Goal: Information Seeking & Learning: Learn about a topic

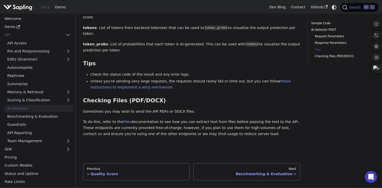
scroll to position [656, 0]
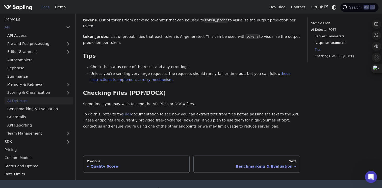
click at [123, 112] on link "Files" at bounding box center [127, 114] width 8 height 4
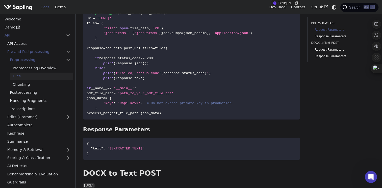
scroll to position [202, 0]
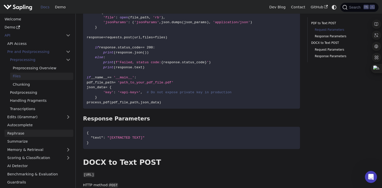
click at [48, 135] on link "Rephrase" at bounding box center [39, 133] width 69 height 7
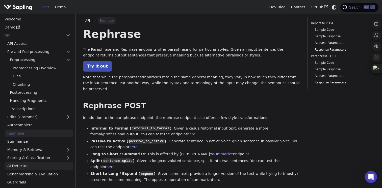
click at [31, 166] on link "AI Detector" at bounding box center [39, 165] width 69 height 7
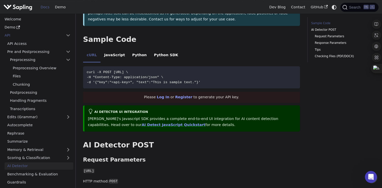
scroll to position [101, 0]
